Goal: Find contact information: Find contact information

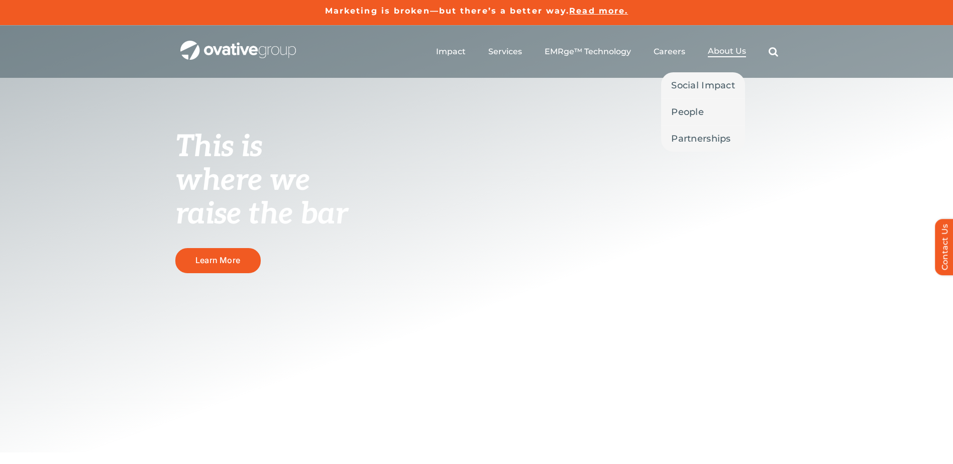
click at [735, 50] on span "About Us" at bounding box center [727, 51] width 38 height 10
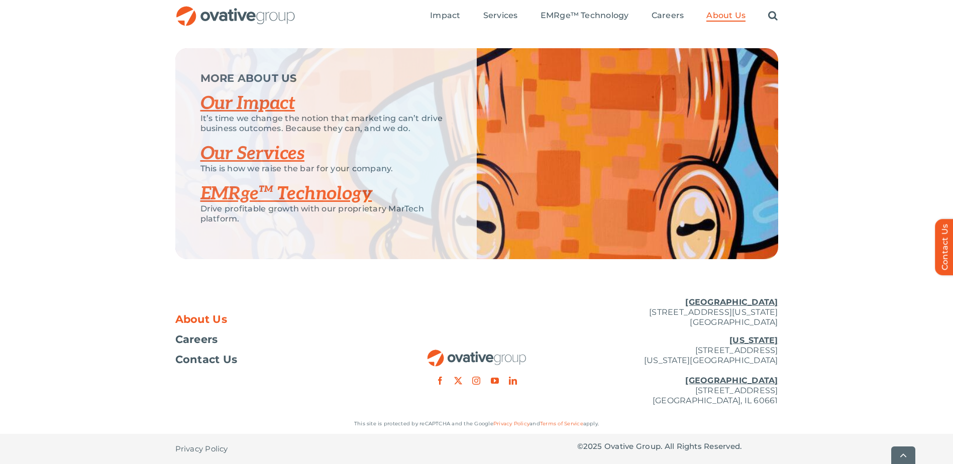
scroll to position [2111, 0]
drag, startPoint x: 622, startPoint y: 311, endPoint x: 785, endPoint y: 321, distance: 163.2
click at [785, 321] on div "About Us Careers Contact Us Minneapolis 729 Washington Avenue N, Suite 1000 Min…" at bounding box center [476, 352] width 953 height 125
copy p "729 Washington Avenue N, Suite 1000 Minneapolis, MN 55401"
